Goal: Task Accomplishment & Management: Use online tool/utility

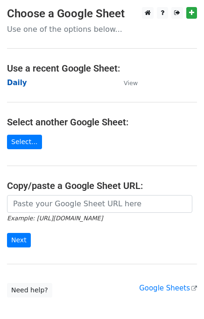
click at [22, 82] on strong "Daily" at bounding box center [17, 83] width 20 height 8
click at [22, 85] on strong "Daily" at bounding box center [17, 83] width 20 height 8
click at [19, 85] on strong "Daily" at bounding box center [17, 83] width 20 height 8
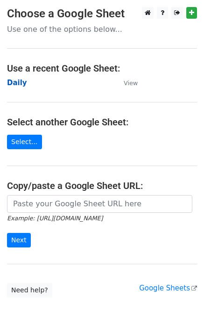
click at [16, 83] on strong "Daily" at bounding box center [17, 83] width 20 height 8
click at [20, 80] on strong "Daily" at bounding box center [17, 83] width 20 height 8
click at [12, 83] on strong "Daily" at bounding box center [17, 83] width 20 height 8
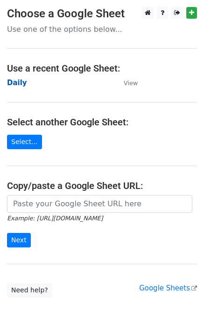
click at [16, 86] on strong "Daily" at bounding box center [17, 83] width 20 height 8
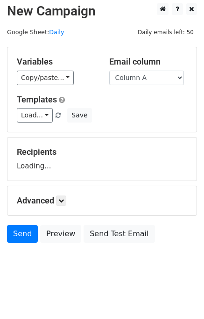
scroll to position [6, 0]
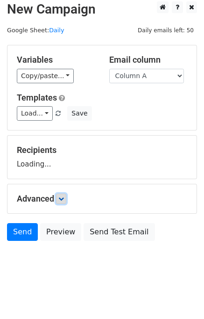
click at [60, 201] on link at bounding box center [61, 199] width 10 height 10
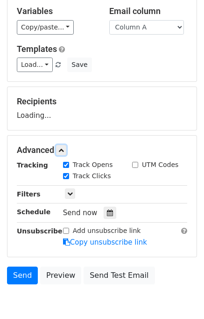
scroll to position [92, 0]
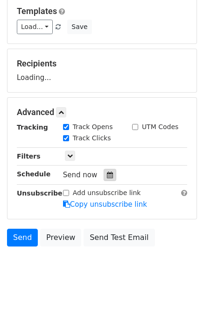
click at [106, 169] on div at bounding box center [110, 175] width 13 height 12
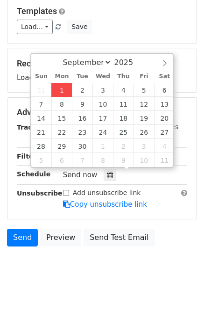
type input "2025-09-01 14:51"
type input "02"
type input "51"
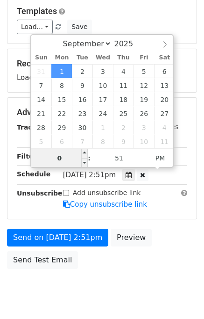
type input "02"
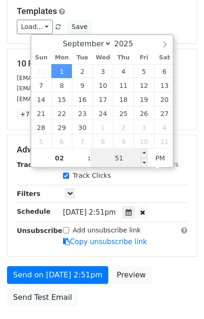
click at [108, 153] on input "51" at bounding box center [119, 158] width 57 height 19
type input "54"
type input "2025-09-01 14:54"
click at [158, 272] on div "Send on Sep 1 at 2:54pm Preview Send Test Email" at bounding box center [102, 288] width 204 height 45
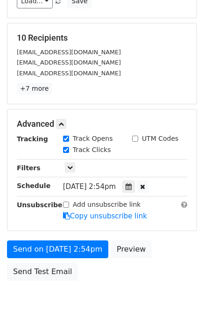
scroll to position [140, 0]
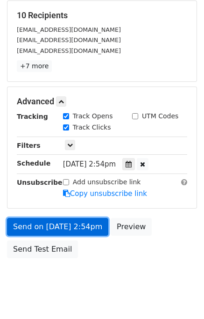
click at [67, 225] on link "Send on Sep 1 at 2:54pm" at bounding box center [57, 227] width 101 height 18
click at [55, 224] on link "Send on Sep 1 at 2:54pm" at bounding box center [57, 227] width 101 height 18
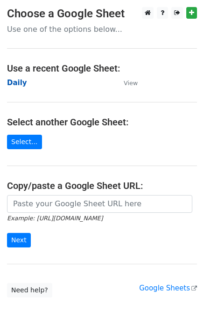
click at [19, 85] on strong "Daily" at bounding box center [17, 83] width 20 height 8
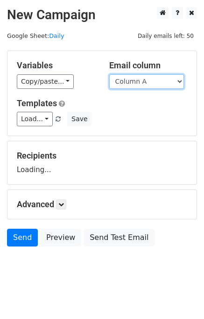
drag, startPoint x: 142, startPoint y: 80, endPoint x: 144, endPoint y: 88, distance: 8.2
click at [142, 80] on select "Column A Column B Column C Column D Column E" at bounding box center [146, 81] width 75 height 14
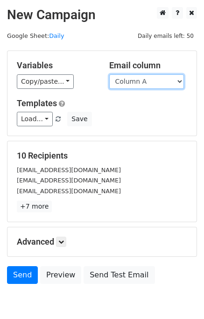
drag, startPoint x: 142, startPoint y: 80, endPoint x: 148, endPoint y: 86, distance: 8.6
click at [143, 80] on select "Column A Column B Column C Column D Column E" at bounding box center [146, 81] width 75 height 14
select select "Column B"
click at [109, 74] on select "Column A Column B Column C Column D Column E" at bounding box center [146, 81] width 75 height 14
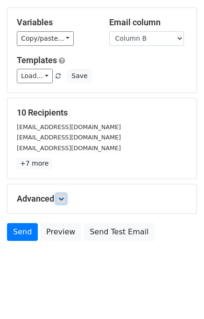
click at [64, 196] on icon at bounding box center [61, 199] width 6 height 6
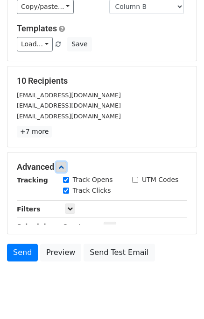
scroll to position [107, 0]
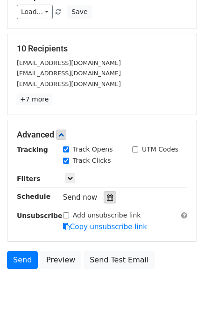
click at [107, 197] on icon at bounding box center [110, 197] width 6 height 7
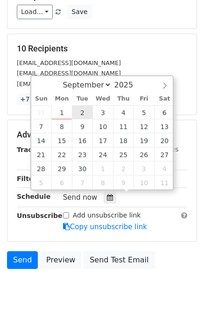
type input "2025-09-02 12:00"
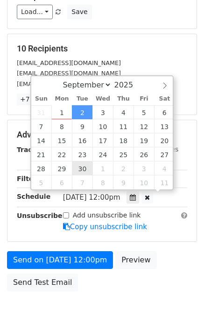
scroll to position [0, 0]
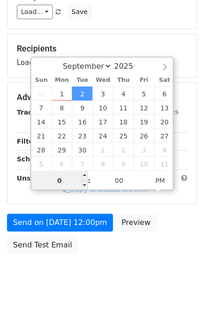
type input "02"
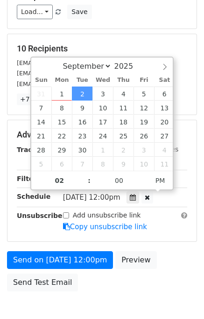
type input "2025-09-02 14:00"
click at [160, 247] on form "Variables Copy/paste... {{Column A}} {{Column B}} {{Column C}} {{Column D}} {{C…" at bounding box center [102, 119] width 190 height 352
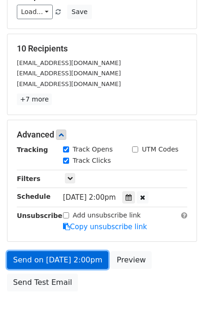
click at [57, 255] on link "Send on Sep 2 at 2:00pm" at bounding box center [57, 260] width 101 height 18
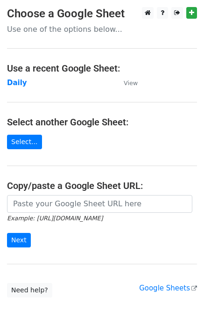
click at [84, 215] on small "Example: [URL][DOMAIN_NAME]" at bounding box center [55, 218] width 96 height 7
click at [11, 88] on main "Choose a Google Sheet Use one of the options below... Use a recent Google Sheet…" at bounding box center [102, 152] width 204 height 290
click at [9, 82] on strong "Daily" at bounding box center [17, 83] width 20 height 8
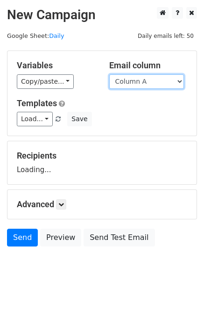
click at [147, 79] on select "Column A Column B Column C Column D Column E" at bounding box center [146, 81] width 75 height 14
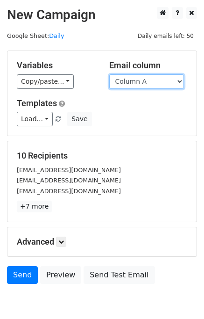
click at [144, 82] on select "Column A Column B Column C Column D Column E" at bounding box center [146, 81] width 75 height 14
select select "Column C"
click at [109, 74] on select "Column A Column B Column C Column D Column E" at bounding box center [146, 81] width 75 height 14
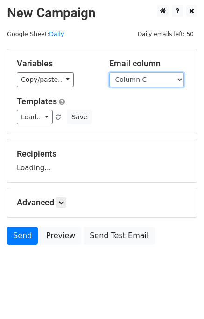
scroll to position [6, 0]
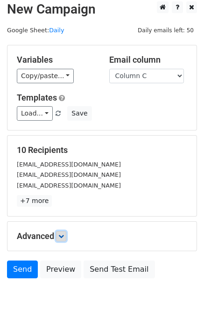
click at [63, 233] on icon at bounding box center [61, 236] width 6 height 6
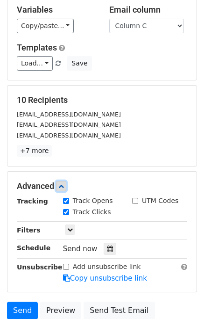
scroll to position [100, 0]
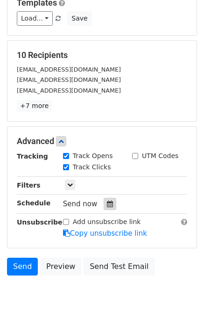
click at [107, 202] on icon at bounding box center [110, 204] width 6 height 7
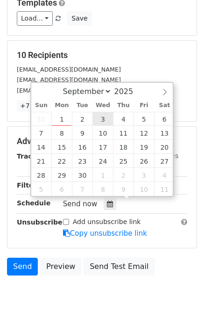
type input "2025-09-03 12:00"
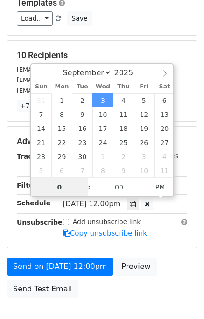
type input "03"
type input "2025-09-03 15:00"
click at [159, 255] on form "Variables Copy/paste... {{Column A}} {{Column B}} {{Column C}} {{Column D}} {{C…" at bounding box center [102, 126] width 190 height 352
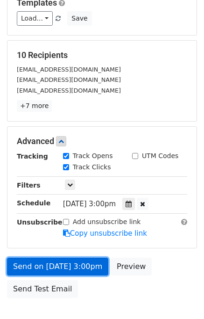
click at [80, 262] on link "Send on Sep 3 at 3:00pm" at bounding box center [57, 267] width 101 height 18
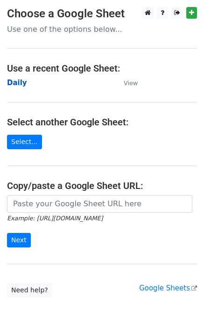
click at [22, 79] on strong "Daily" at bounding box center [17, 83] width 20 height 8
click at [21, 79] on strong "Daily" at bounding box center [17, 83] width 20 height 8
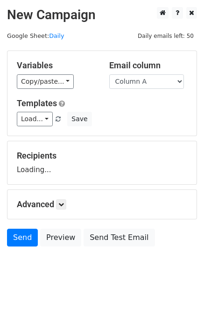
click at [132, 83] on select "Column A Column B Column C Column D Column E" at bounding box center [146, 81] width 75 height 14
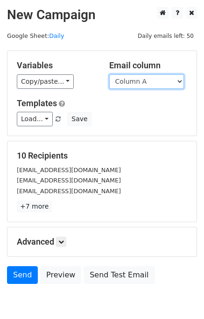
click at [144, 85] on select "Column A Column B Column C Column D Column E" at bounding box center [146, 81] width 75 height 14
select select "Column D"
click at [109, 74] on select "Column A Column B Column C Column D Column E" at bounding box center [146, 81] width 75 height 14
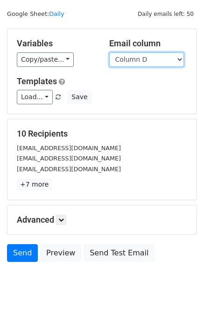
scroll to position [43, 0]
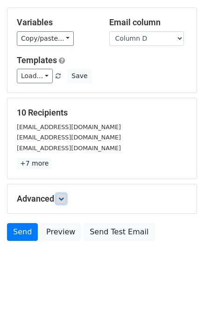
click at [66, 197] on link at bounding box center [61, 199] width 10 height 10
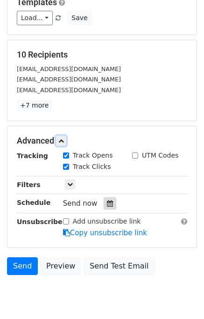
scroll to position [102, 0]
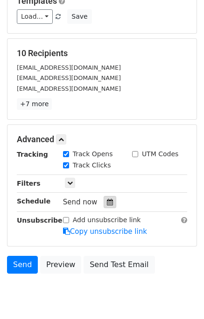
click at [107, 196] on div at bounding box center [110, 202] width 13 height 12
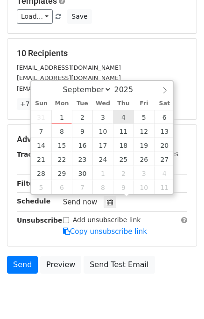
type input "2025-09-04 12:00"
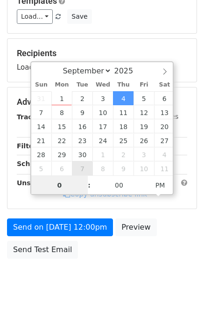
type input "04"
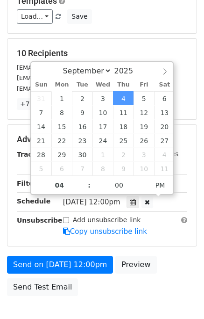
type input "2025-09-04 16:00"
click at [175, 272] on div "Send on Sep 4 at 12:00pm Preview Send Test Email" at bounding box center [102, 278] width 204 height 45
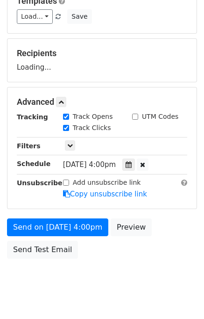
click at [54, 260] on div "Send on Sep 4 at 4:00pm Preview Send Test Email" at bounding box center [102, 240] width 204 height 45
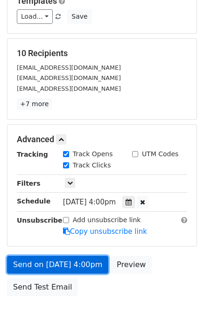
click at [68, 258] on link "Send on Sep 4 at 4:00pm" at bounding box center [57, 265] width 101 height 18
click at [67, 260] on link "Send on Sep 4 at 4:00pm" at bounding box center [57, 265] width 101 height 18
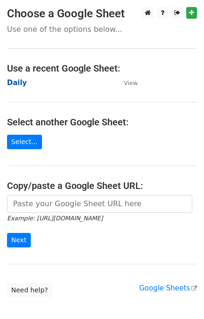
click at [14, 85] on strong "Daily" at bounding box center [17, 83] width 20 height 8
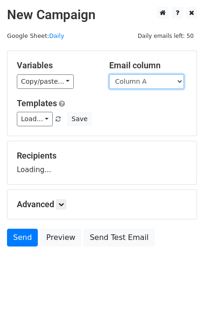
click at [127, 81] on select "Column A Column B Column C Column D Column E" at bounding box center [146, 81] width 75 height 14
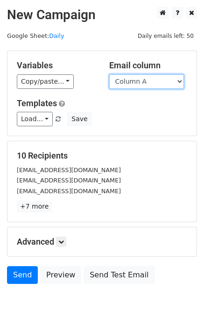
click at [134, 80] on select "Column A Column B Column C Column D Column E" at bounding box center [146, 81] width 75 height 14
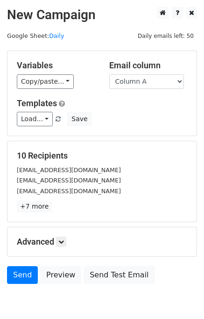
click at [143, 153] on h5 "10 Recipients" at bounding box center [102, 156] width 171 height 10
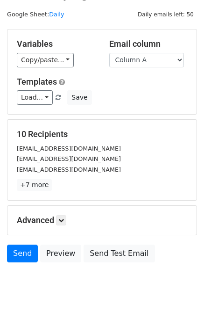
scroll to position [43, 0]
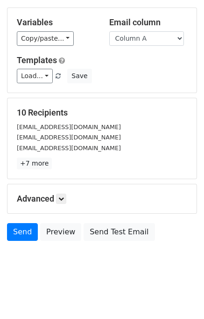
click at [66, 191] on div "Advanced Tracking Track Opens UTM Codes Track Clicks Filters Only include sprea…" at bounding box center [101, 198] width 189 height 29
click at [66, 194] on link at bounding box center [61, 199] width 10 height 10
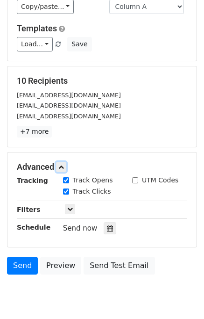
scroll to position [119, 0]
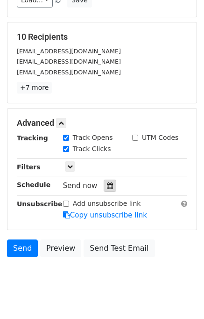
click at [109, 183] on div at bounding box center [110, 185] width 13 height 12
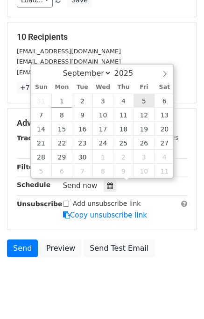
type input "[DATE] 12:00"
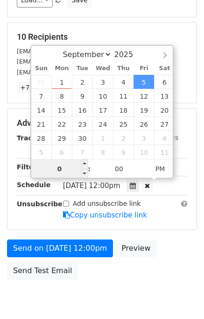
type input "05"
type input "[DATE] 17:00"
click at [163, 246] on div "Send on [DATE] 12:00pm Preview Send Test Email" at bounding box center [102, 261] width 204 height 45
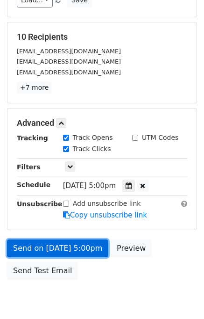
click at [64, 245] on link "Send on [DATE] 5:00pm" at bounding box center [57, 248] width 101 height 18
